Goal: Information Seeking & Learning: Check status

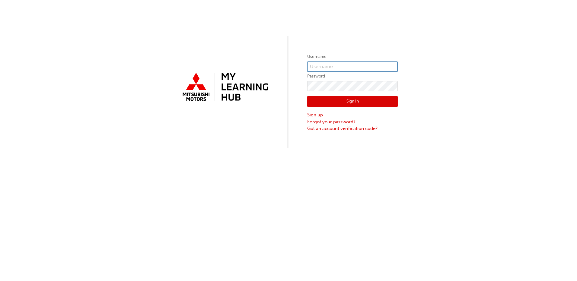
click at [318, 63] on input "text" at bounding box center [352, 67] width 91 height 10
type input "[PERSON_NAME][EMAIL_ADDRESS][PERSON_NAME][DOMAIN_NAME]"
click button "Sign In" at bounding box center [352, 101] width 91 height 11
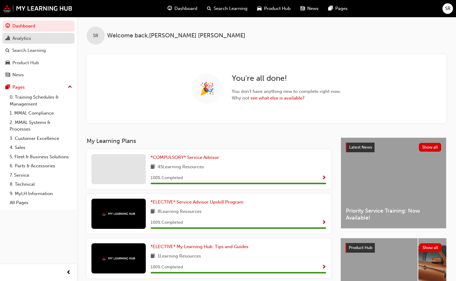
click at [26, 43] on link "Analytics" at bounding box center [38, 38] width 72 height 11
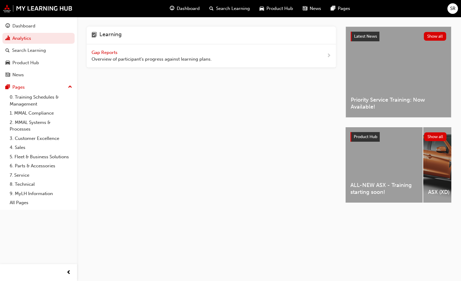
click at [96, 51] on span "Gap Reports" at bounding box center [104, 52] width 27 height 5
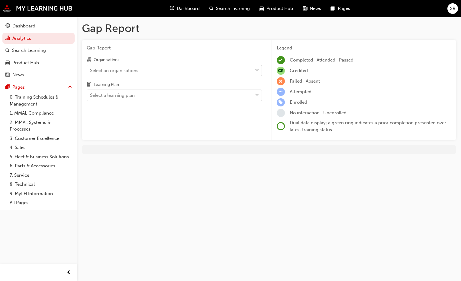
click at [257, 70] on span "down-icon" at bounding box center [257, 71] width 4 height 8
click at [91, 70] on input "Organisations Select an organisations" at bounding box center [90, 70] width 1 height 5
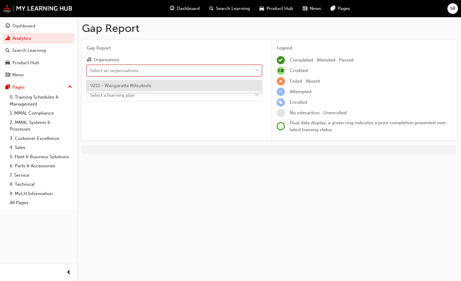
click at [223, 88] on div "V211 - Wangaratta Mitsubishi" at bounding box center [174, 86] width 175 height 12
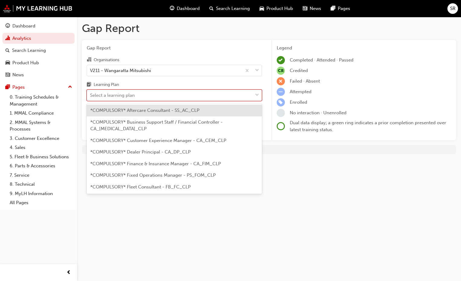
click at [258, 94] on span "down-icon" at bounding box center [257, 95] width 4 height 8
click at [91, 94] on input "Learning Plan option *COMPULSORY* Aftercare Consultant - SS_AC_CLP focused, 1 o…" at bounding box center [90, 95] width 1 height 5
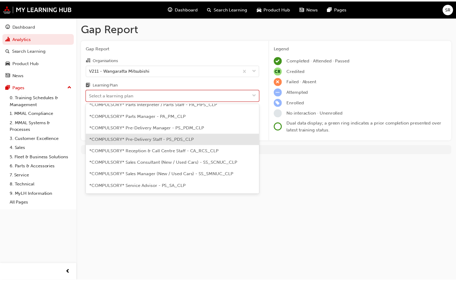
scroll to position [151, 0]
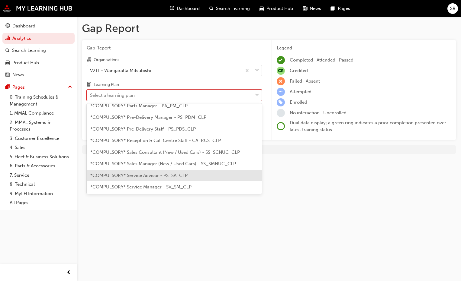
click at [161, 173] on span "*COMPULSORY* Service Advisor - PS_SA_CLP" at bounding box center [138, 175] width 97 height 5
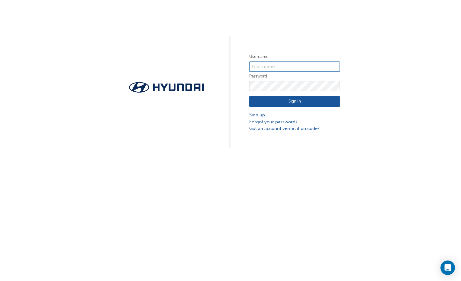
click at [253, 67] on input "text" at bounding box center [294, 67] width 91 height 10
type input "[PERSON_NAME][EMAIL_ADDRESS][PERSON_NAME][DOMAIN_NAME]"
click button "Sign In" at bounding box center [294, 101] width 91 height 11
